Goal: Learn about a topic

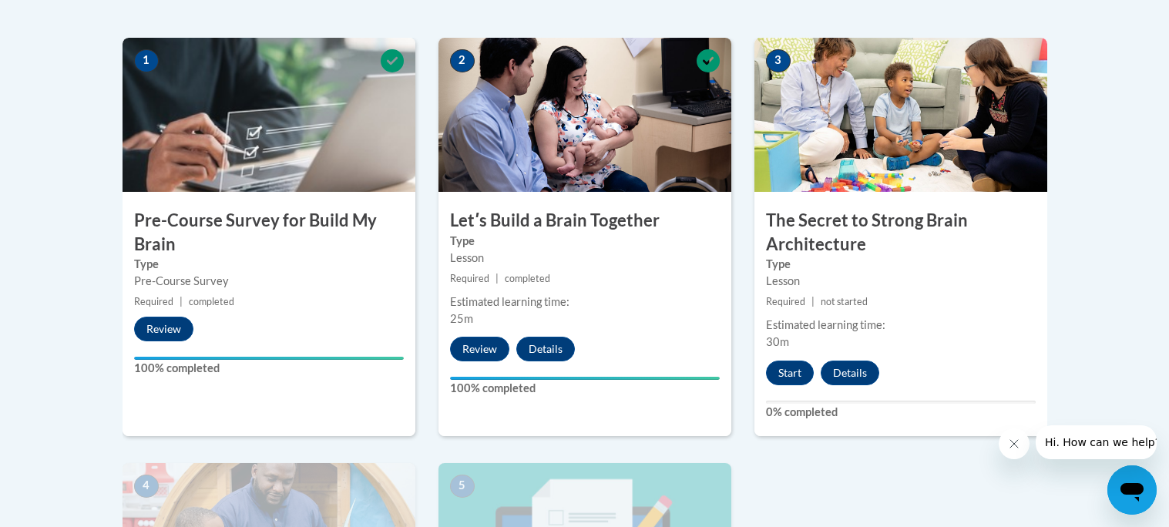
scroll to position [478, 0]
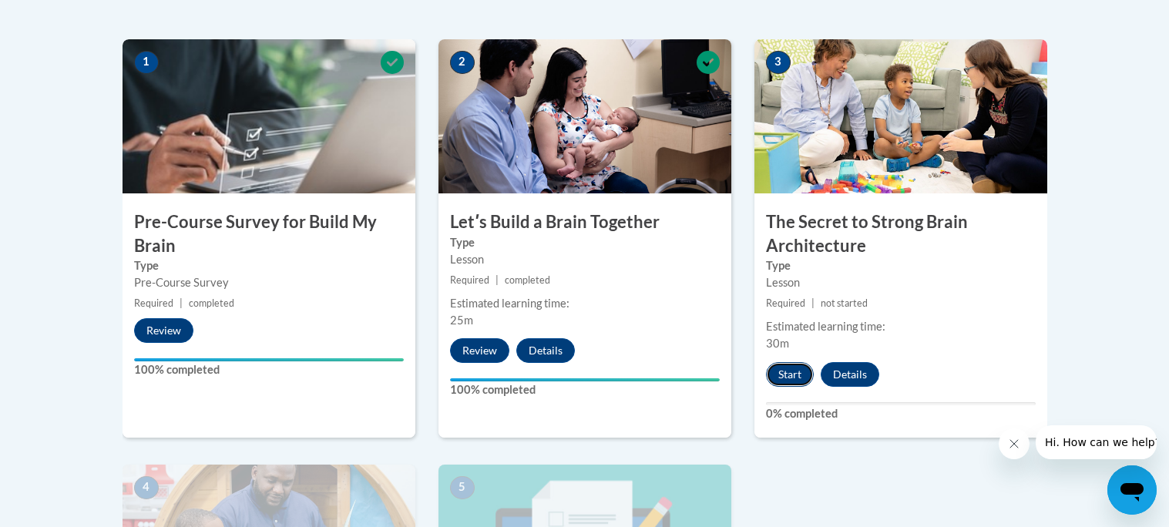
click at [787, 375] on button "Start" at bounding box center [790, 374] width 48 height 25
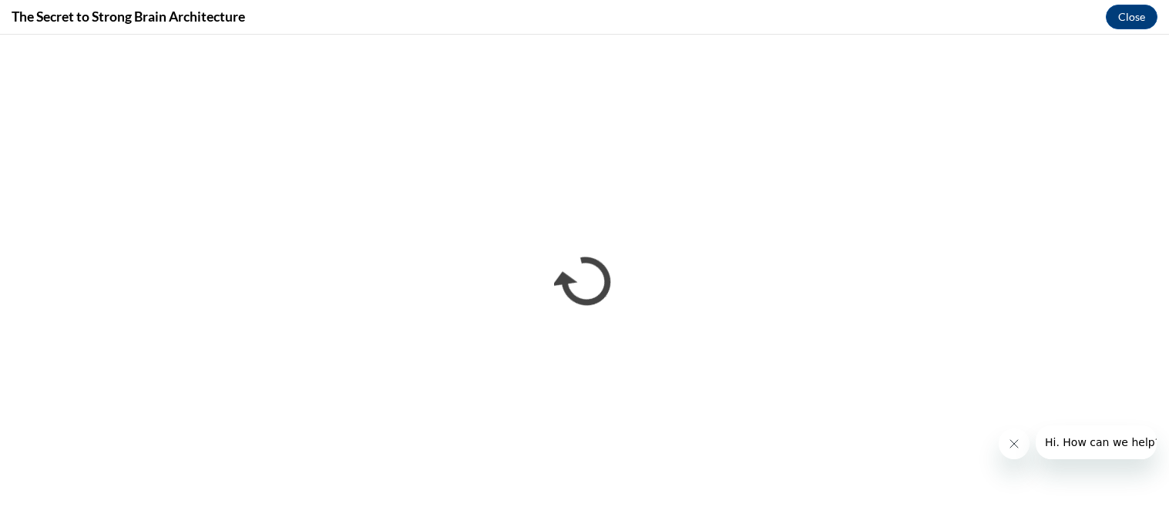
scroll to position [0, 0]
